Goal: Task Accomplishment & Management: Manage account settings

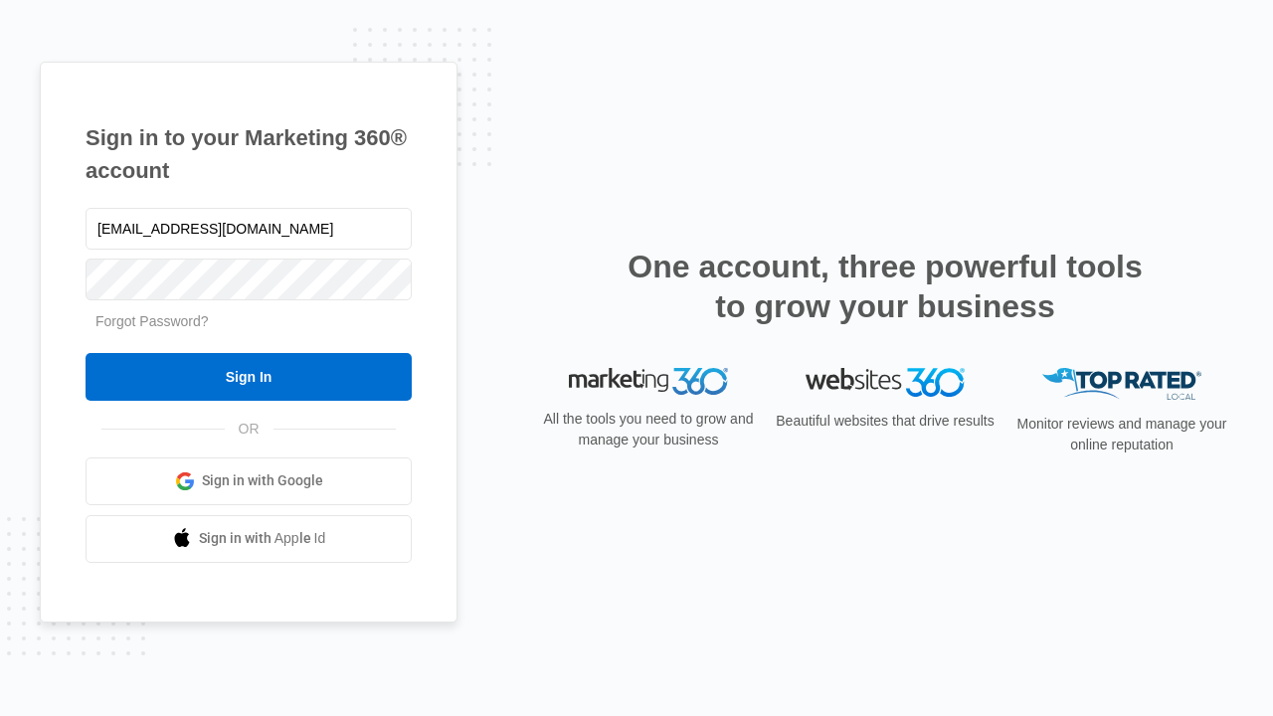
type input "[EMAIL_ADDRESS][DOMAIN_NAME]"
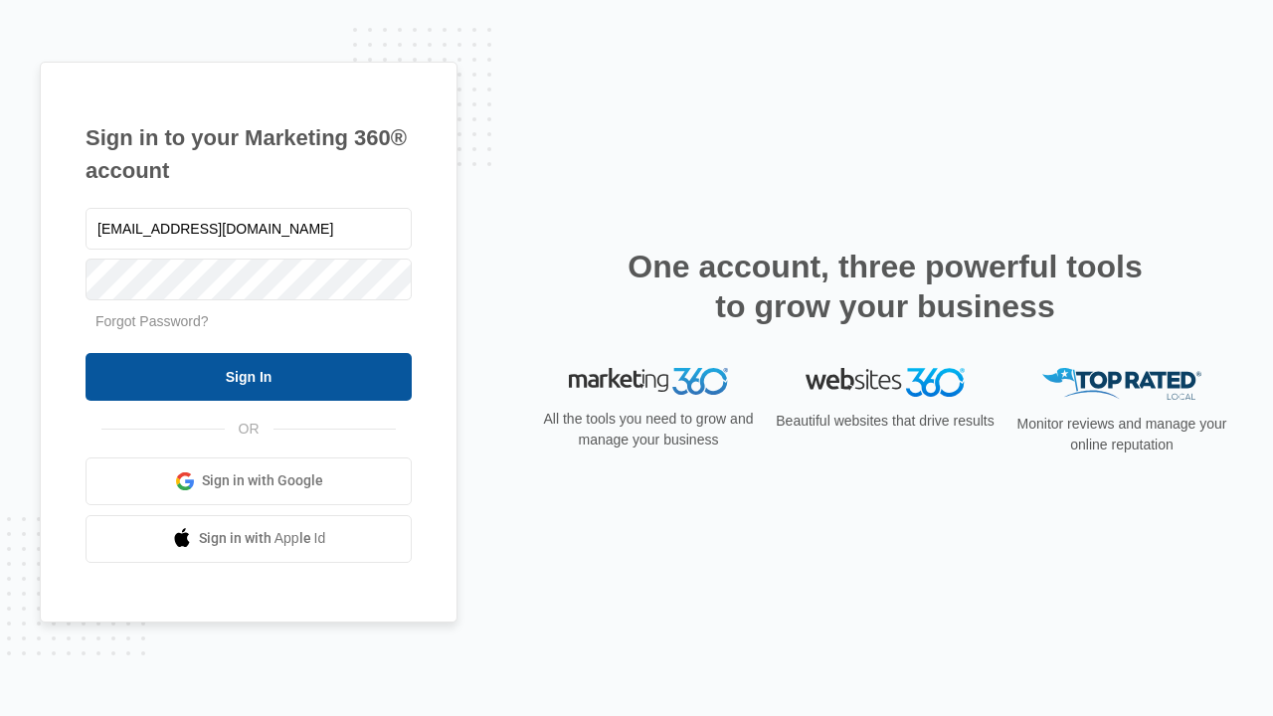
click at [249, 376] on input "Sign In" at bounding box center [249, 377] width 326 height 48
